Goal: Task Accomplishment & Management: Complete application form

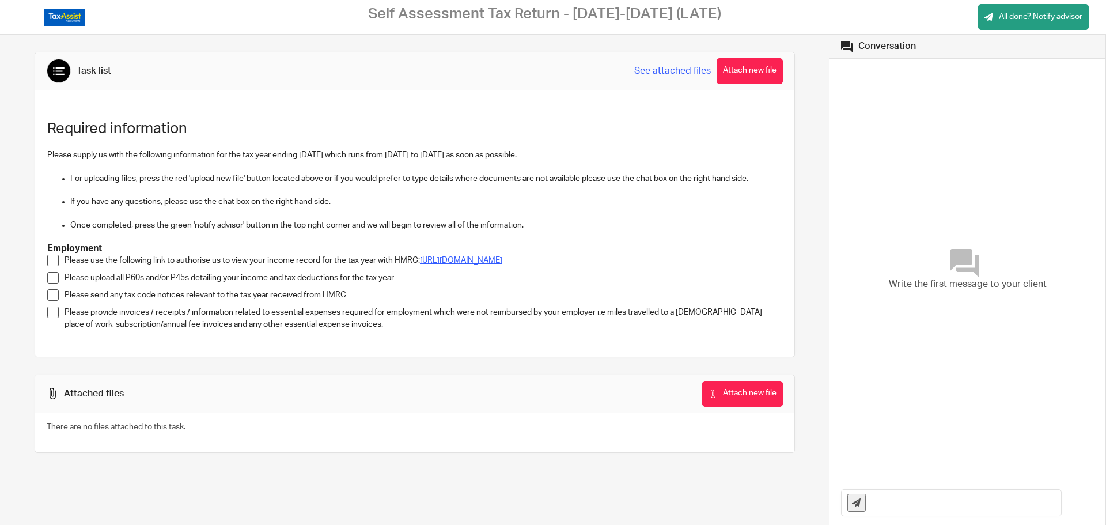
click at [484, 256] on link "[URL][DOMAIN_NAME]" at bounding box center [461, 260] width 82 height 8
click at [54, 259] on span at bounding box center [53, 261] width 12 height 12
drag, startPoint x: 244, startPoint y: 285, endPoint x: 321, endPoint y: 285, distance: 76.6
click at [317, 283] on p "Please upload all P60s and/or P45s detailing your income and tax deductions for…" at bounding box center [424, 278] width 718 height 12
drag, startPoint x: 364, startPoint y: 287, endPoint x: 408, endPoint y: 288, distance: 43.8
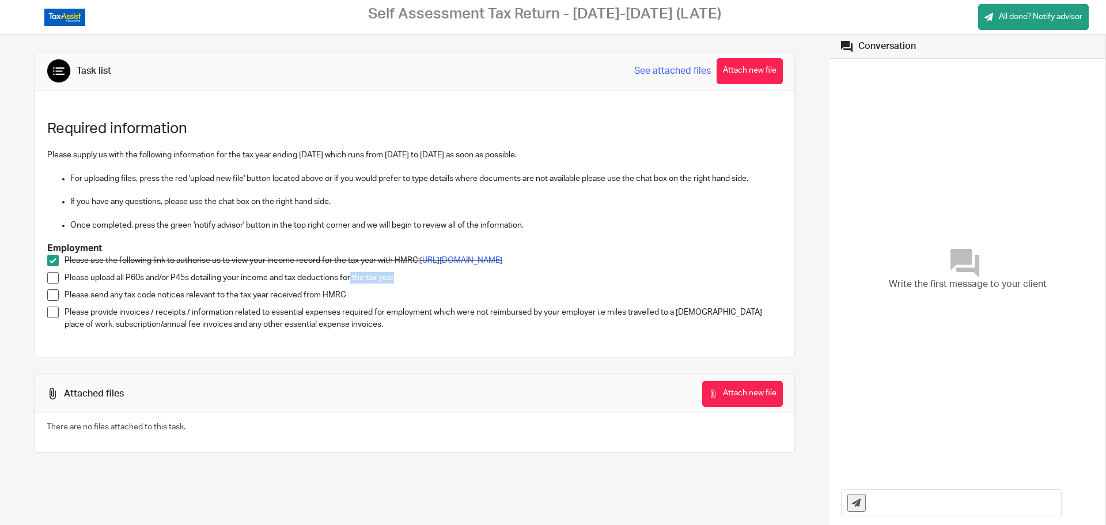
click at [408, 283] on p "Please upload all P60s and/or P45s detailing your income and tax deductions for…" at bounding box center [424, 278] width 718 height 12
drag, startPoint x: 539, startPoint y: 17, endPoint x: 663, endPoint y: 18, distance: 123.8
click at [663, 18] on h2 "Self Assessment Tax Return - [DATE]-[DATE] (LATE)" at bounding box center [544, 14] width 353 height 18
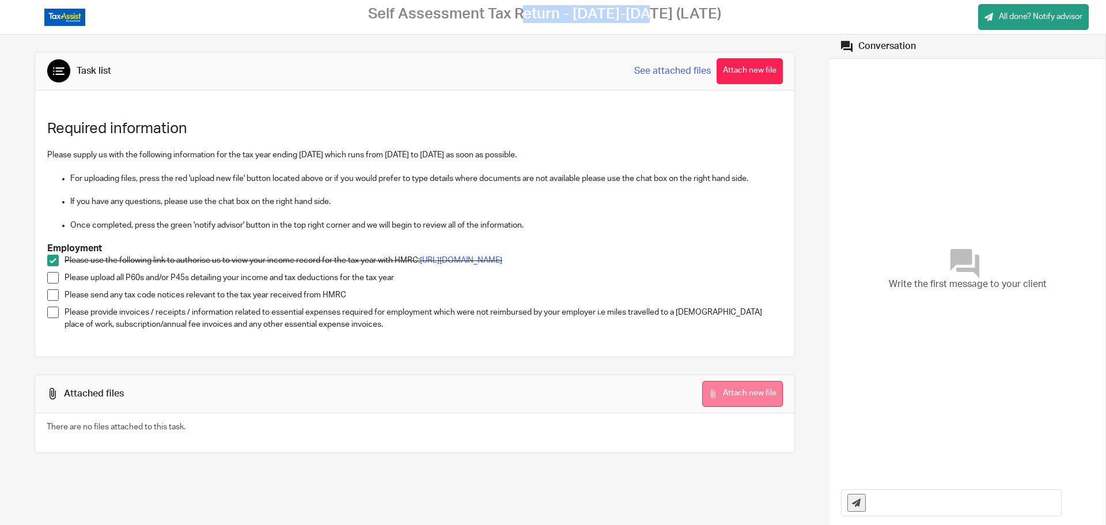
click at [760, 396] on button "Attach new file" at bounding box center [742, 394] width 81 height 26
click at [57, 279] on span at bounding box center [53, 278] width 12 height 12
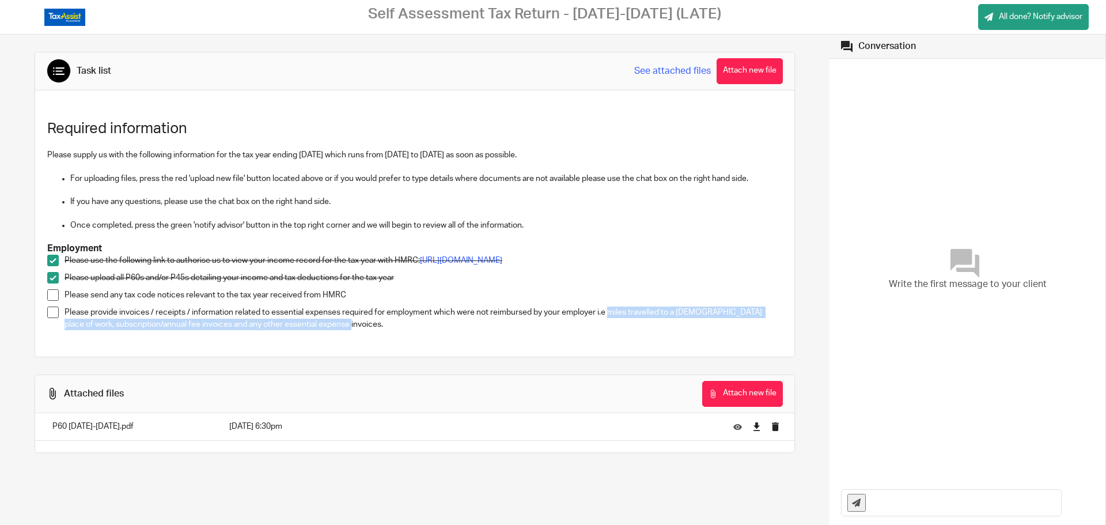
drag, startPoint x: 606, startPoint y: 316, endPoint x: 777, endPoint y: 332, distance: 171.2
click at [777, 332] on div "Required information Please supply us with the following information for the ta…" at bounding box center [414, 221] width 746 height 233
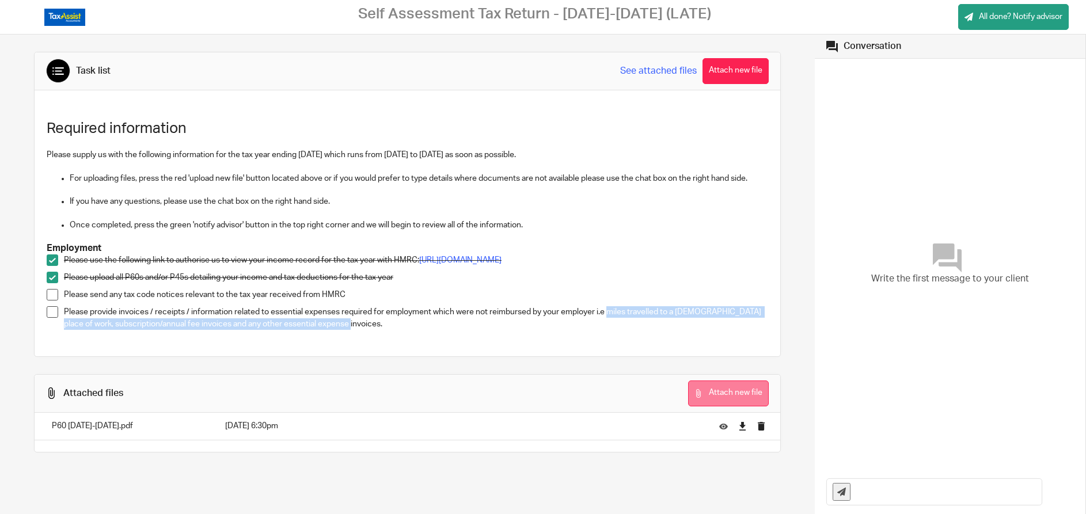
click at [695, 396] on icon at bounding box center [699, 393] width 9 height 9
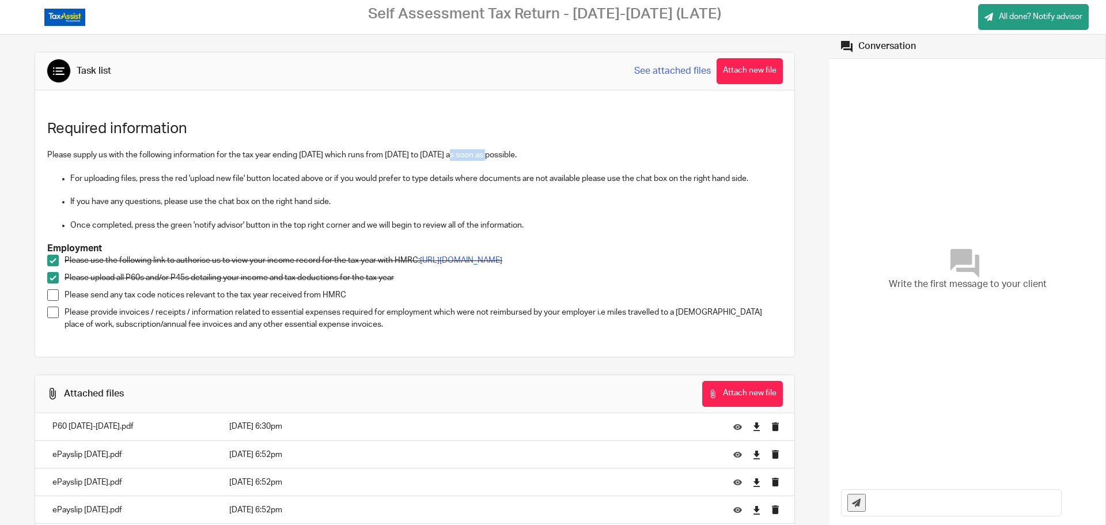
drag, startPoint x: 447, startPoint y: 160, endPoint x: 482, endPoint y: 157, distance: 35.3
click at [482, 157] on p "Please supply us with the following information for the tax year ending [DATE] …" at bounding box center [414, 155] width 735 height 12
click at [527, 157] on p "Please supply us with the following information for the tax year ending [DATE] …" at bounding box center [414, 155] width 735 height 12
drag, startPoint x: 526, startPoint y: 157, endPoint x: 456, endPoint y: 157, distance: 70.3
click at [456, 157] on p "Please supply us with the following information for the tax year ending [DATE] …" at bounding box center [414, 155] width 735 height 12
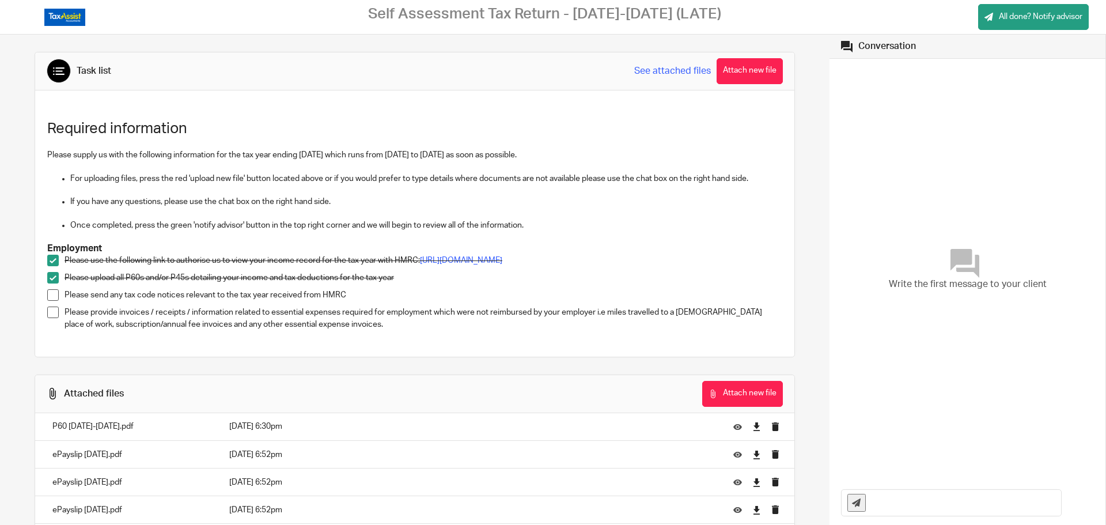
click at [562, 226] on p "Once completed, press the green 'notify advisor' button in the top right corner…" at bounding box center [426, 225] width 712 height 12
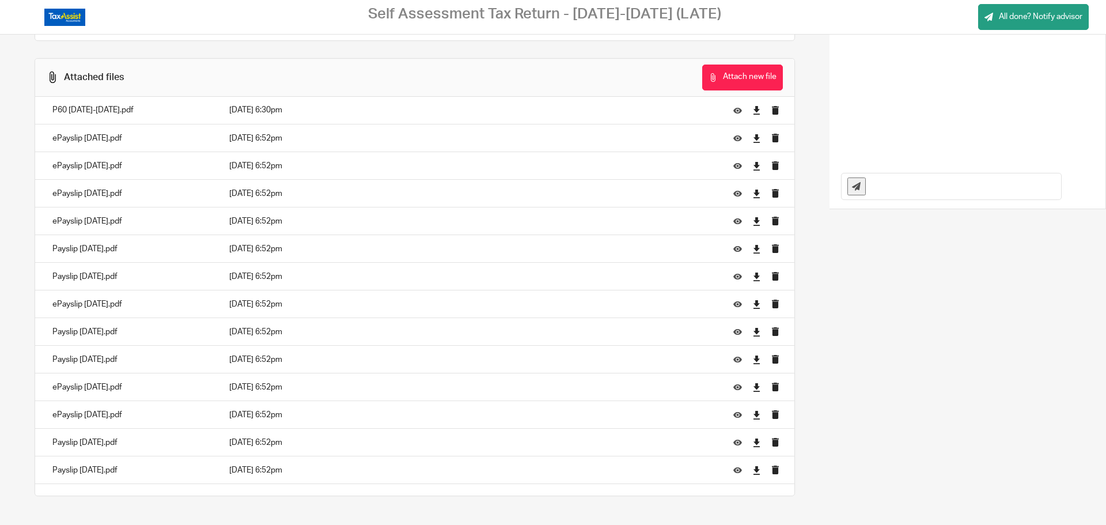
scroll to position [323, 0]
click at [771, 137] on icon "submit" at bounding box center [775, 138] width 9 height 9
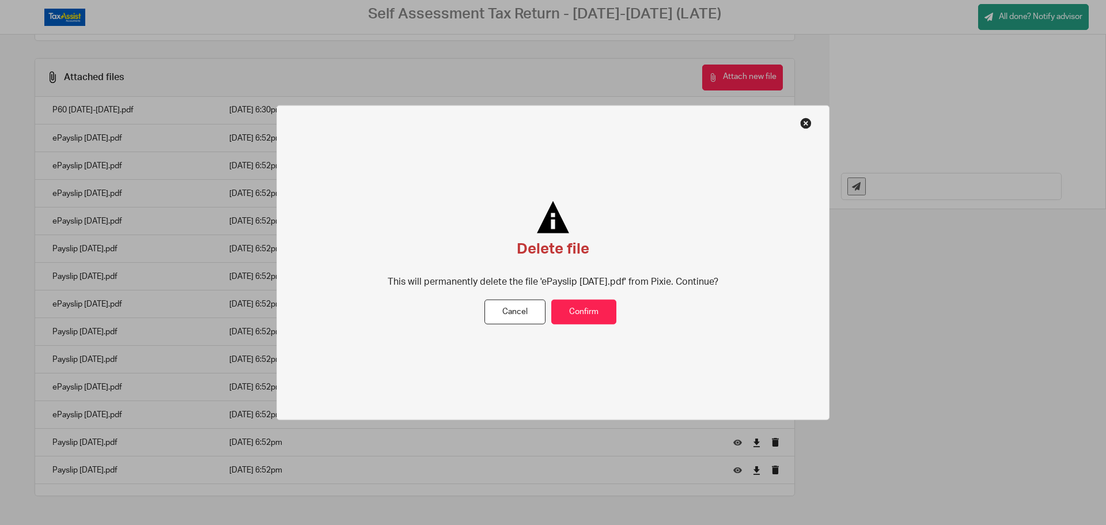
click at [806, 123] on button at bounding box center [806, 123] width 12 height 12
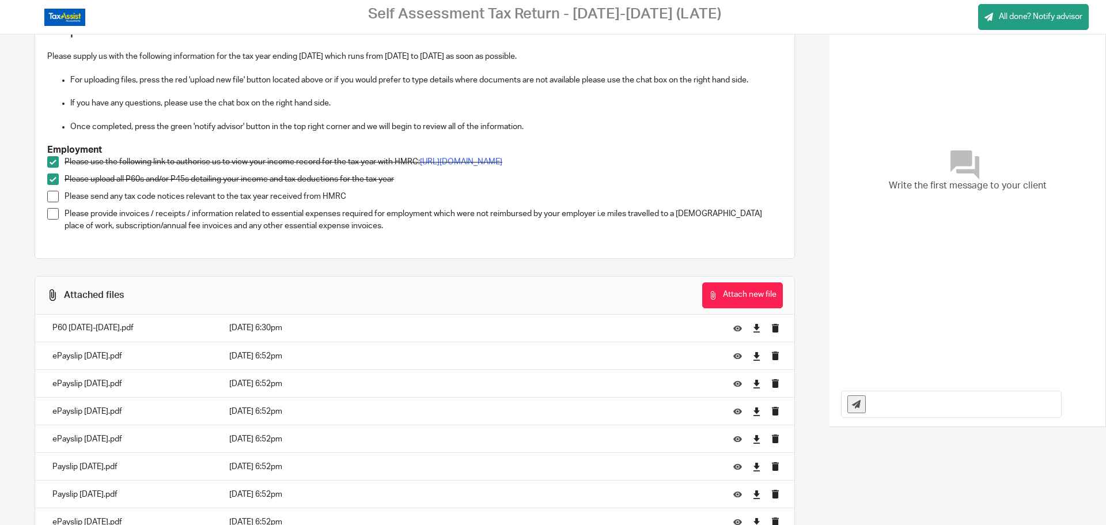
scroll to position [0, 0]
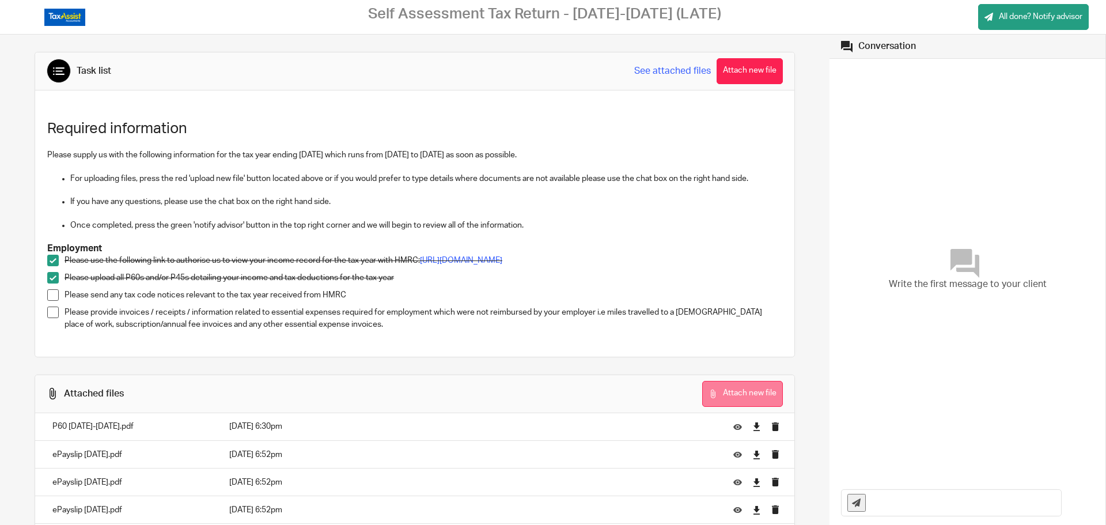
click at [731, 393] on button "Attach new file" at bounding box center [742, 394] width 81 height 26
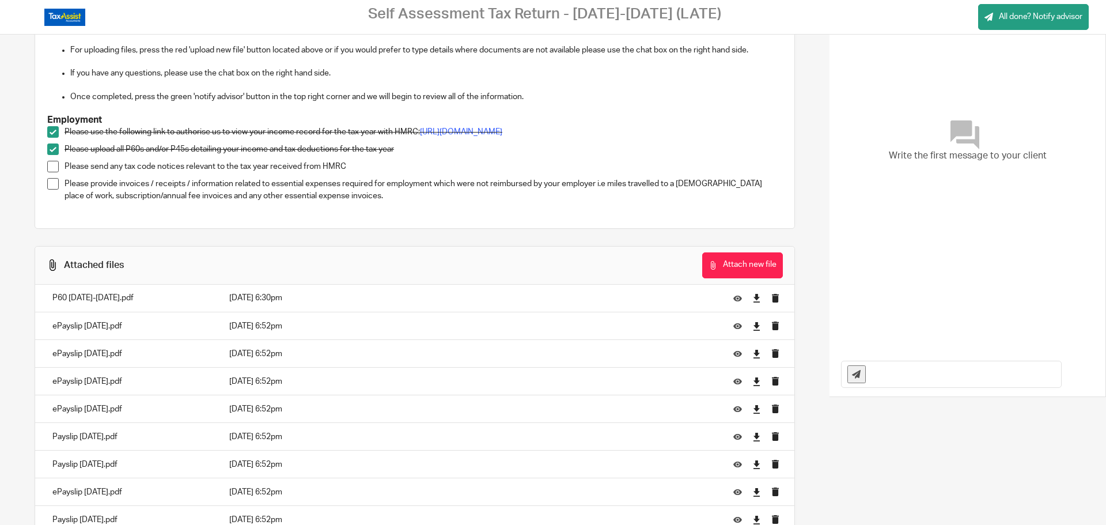
scroll to position [78, 0]
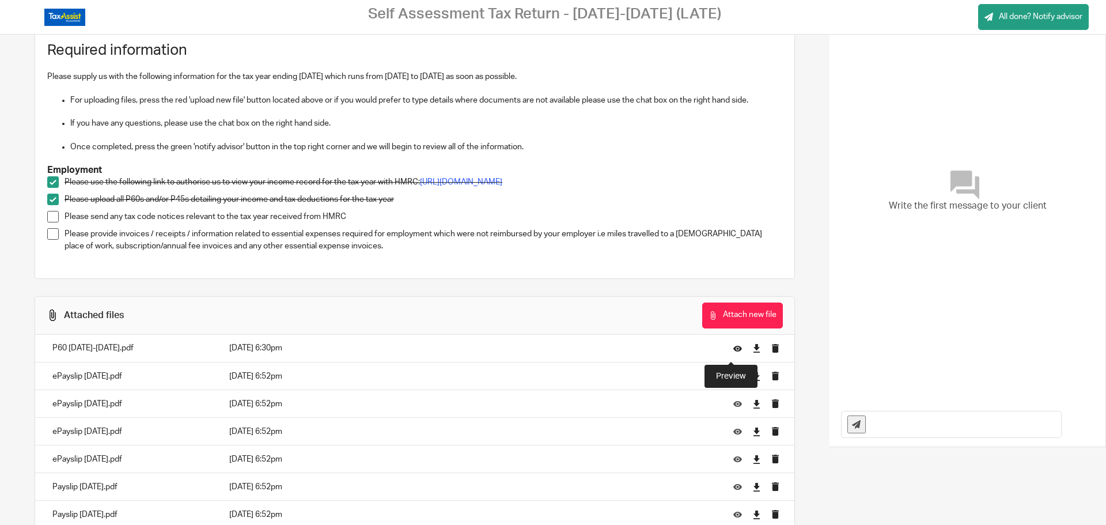
click at [733, 352] on icon at bounding box center [737, 348] width 9 height 9
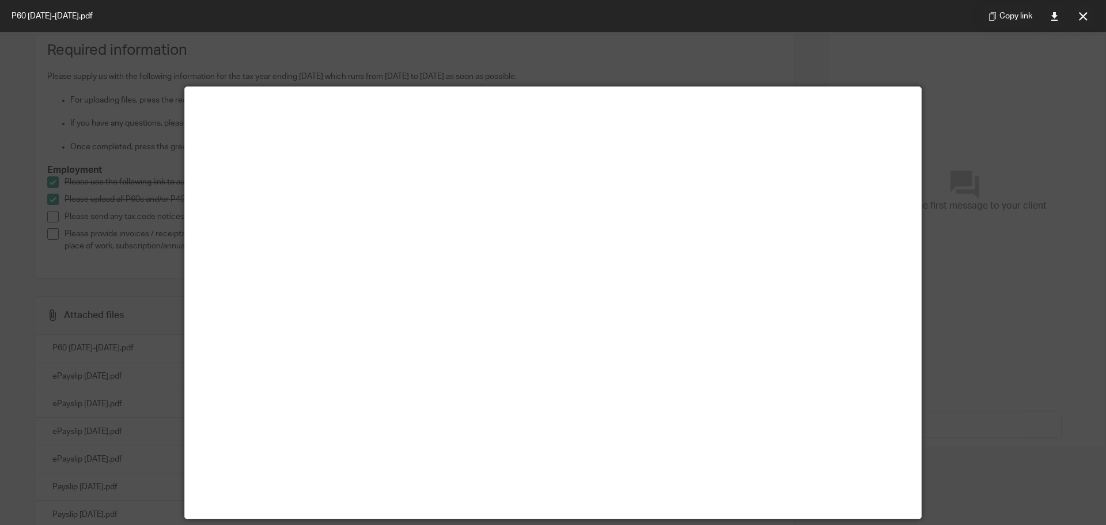
drag, startPoint x: 1007, startPoint y: 227, endPoint x: 1004, endPoint y: 217, distance: 10.8
click at [1007, 226] on div at bounding box center [553, 262] width 1106 height 525
click at [1079, 17] on icon at bounding box center [1083, 16] width 9 height 9
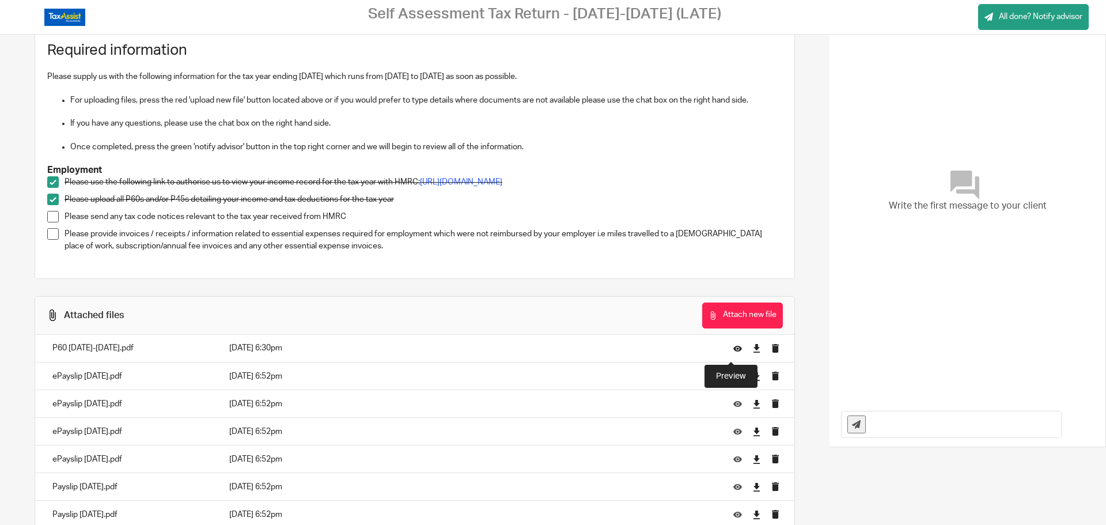
click at [733, 352] on icon at bounding box center [737, 348] width 9 height 9
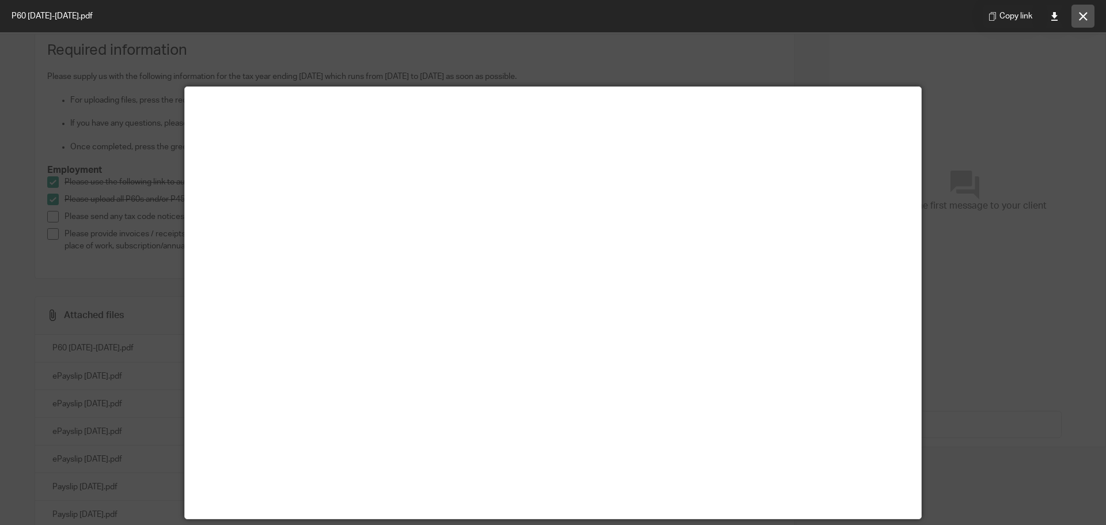
click at [1087, 11] on button at bounding box center [1082, 16] width 23 height 23
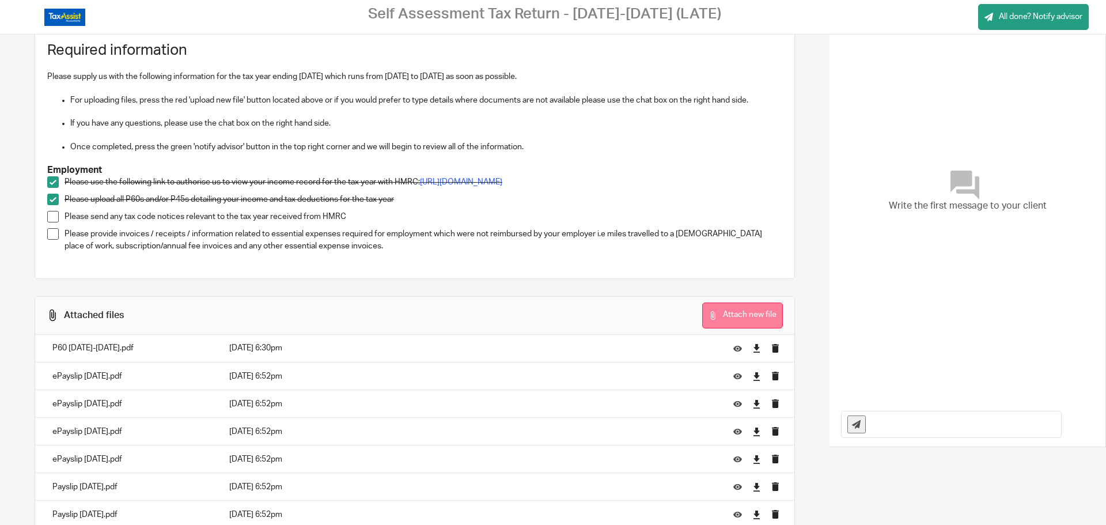
click at [755, 310] on button "Attach new file" at bounding box center [742, 315] width 81 height 26
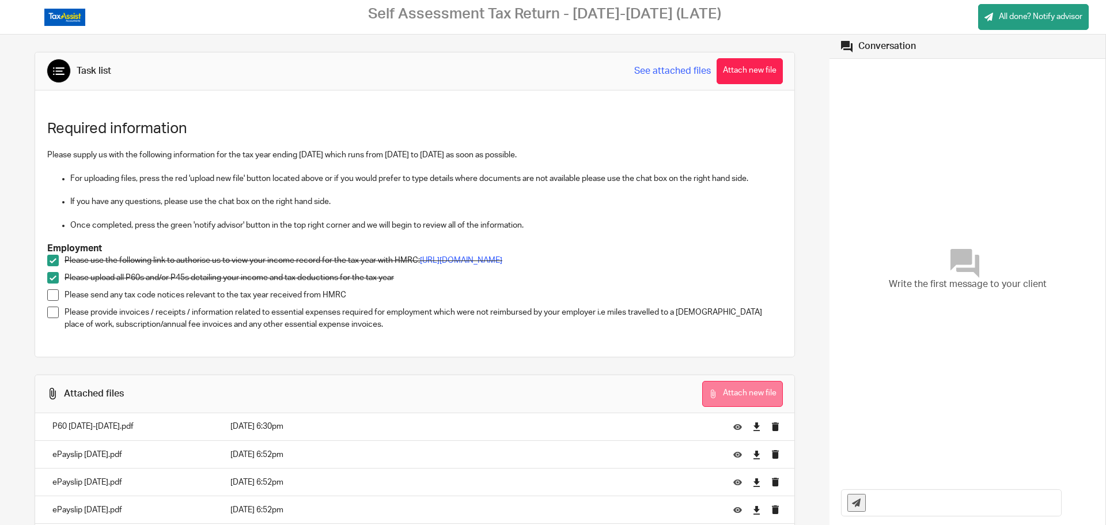
click at [735, 393] on button "Attach new file" at bounding box center [742, 394] width 81 height 26
click at [730, 401] on button "Attach new file" at bounding box center [742, 394] width 81 height 26
click at [559, 357] on div "Required information Please supply us with the following information for the ta…" at bounding box center [414, 223] width 759 height 266
click at [499, 357] on div "Task list See attached files Attach new file Required information Please supply…" at bounding box center [415, 204] width 760 height 305
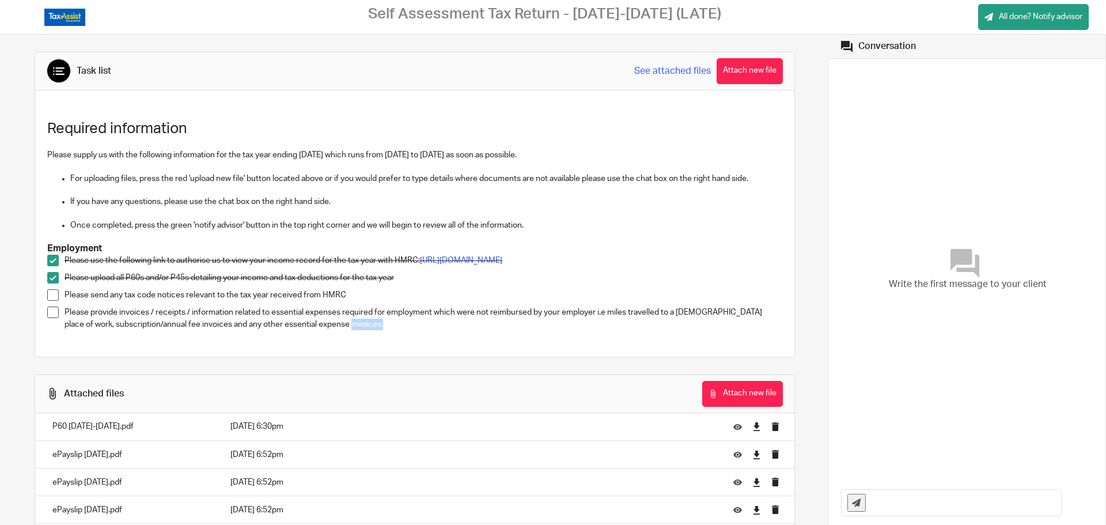
click at [51, 300] on span at bounding box center [53, 295] width 12 height 12
click at [52, 314] on span at bounding box center [53, 312] width 12 height 12
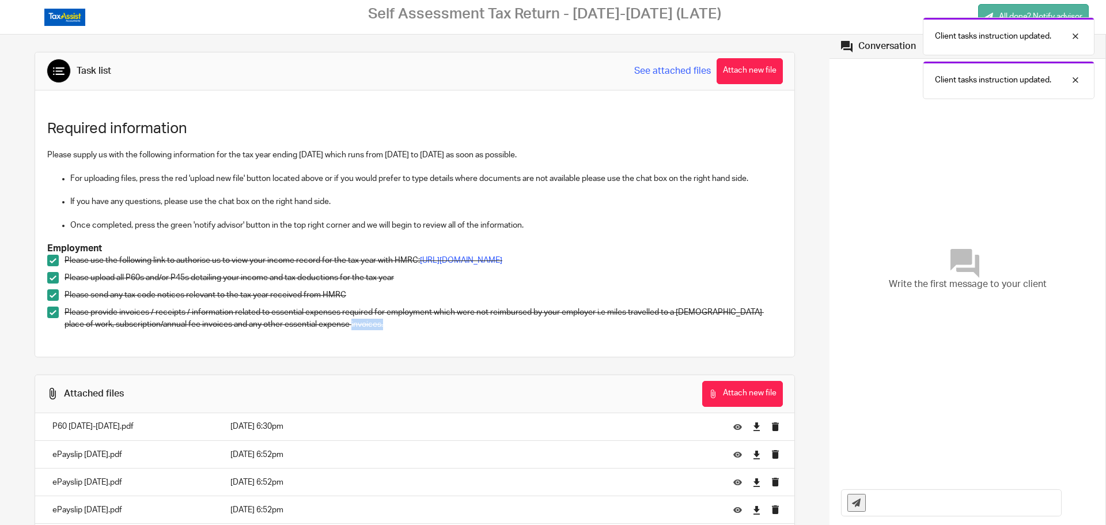
click at [1045, 7] on link "All done? Notify advisor" at bounding box center [1033, 17] width 111 height 26
